Goal: Task Accomplishment & Management: Use online tool/utility

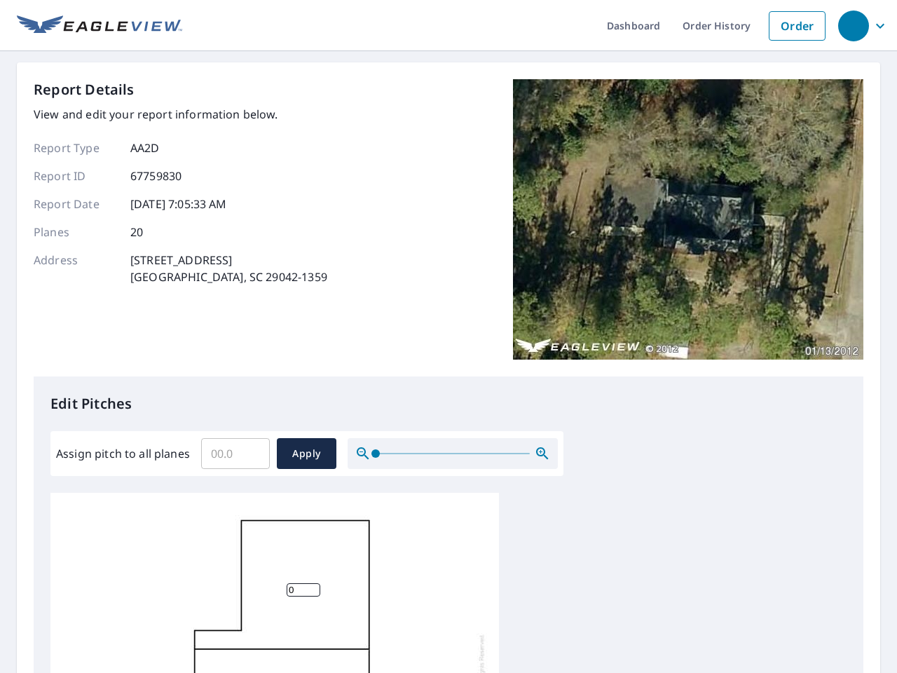
click at [448, 336] on div "Report Details View and edit your report information below. Report Type AA2D Re…" at bounding box center [448, 227] width 829 height 297
click at [853, 25] on div "button" at bounding box center [853, 26] width 31 height 31
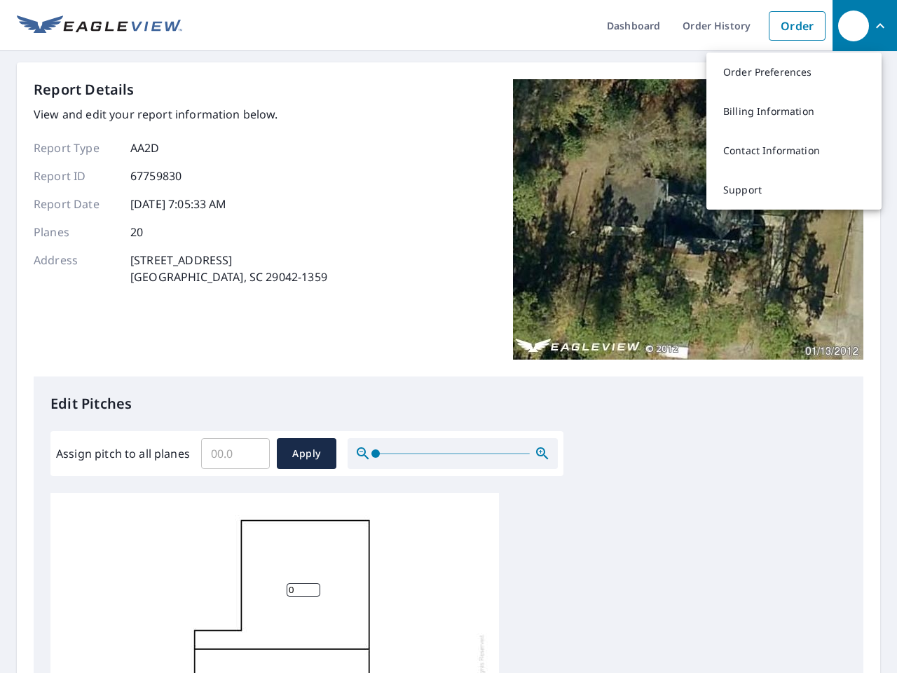
click at [235, 453] on input "Assign pitch to all planes" at bounding box center [235, 453] width 69 height 39
click at [306, 453] on span "Apply" at bounding box center [306, 454] width 37 height 18
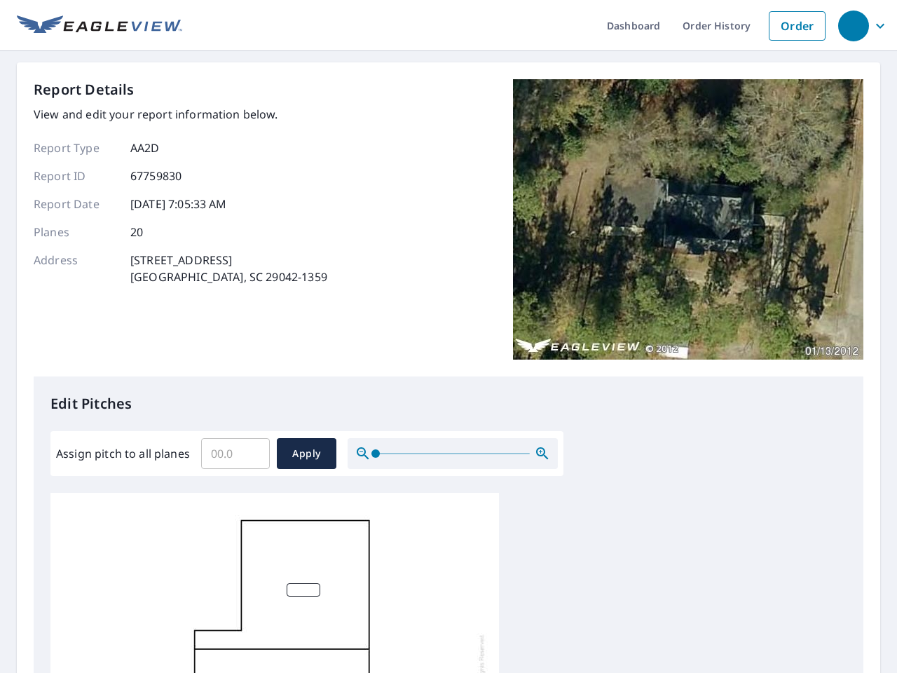
click at [542, 453] on icon "button" at bounding box center [542, 453] width 17 height 17
